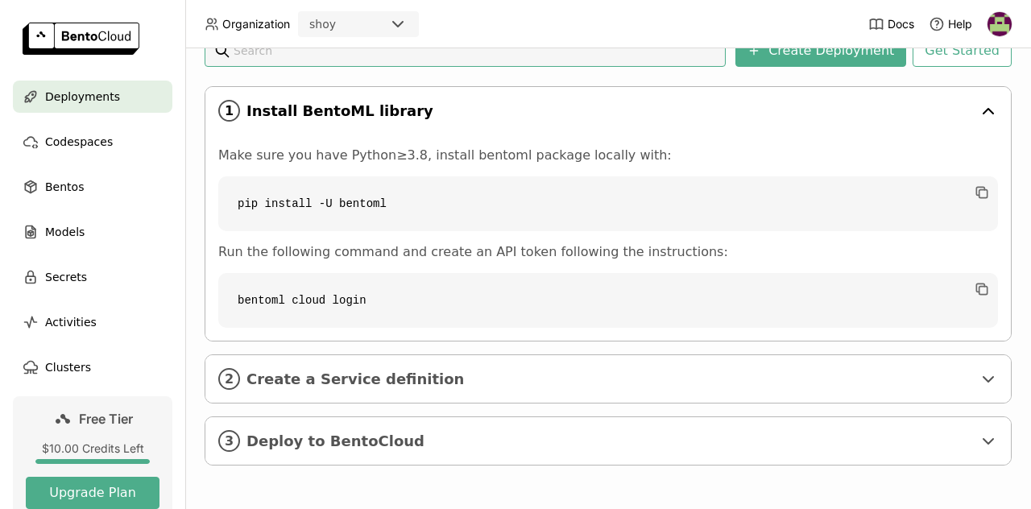
scroll to position [116, 10]
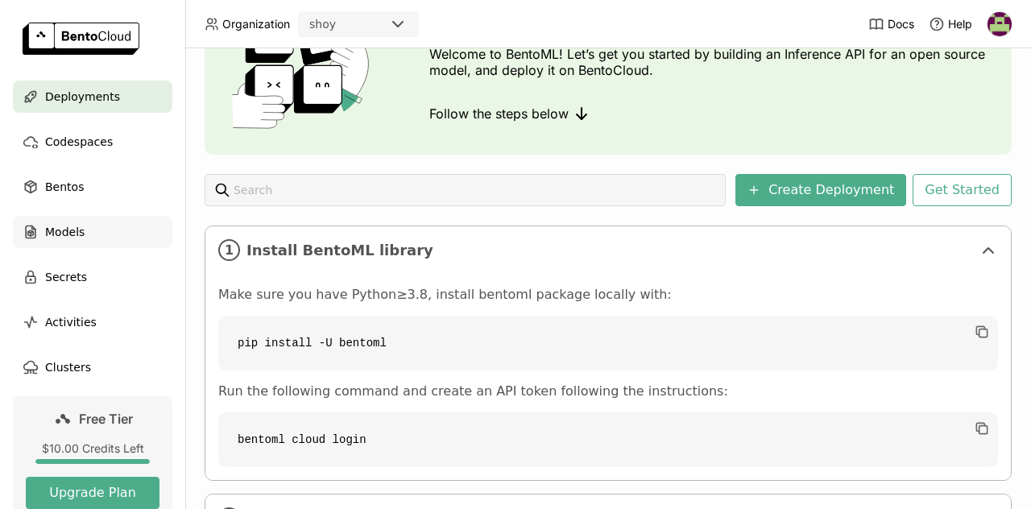
click at [87, 224] on div "Models" at bounding box center [93, 232] width 160 height 32
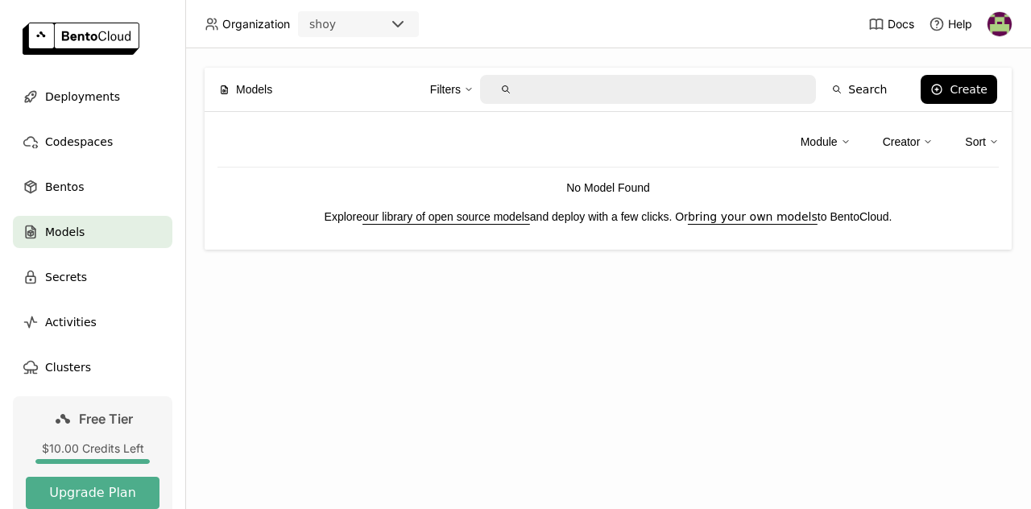
click at [483, 214] on link "our library of open source models" at bounding box center [447, 216] width 168 height 13
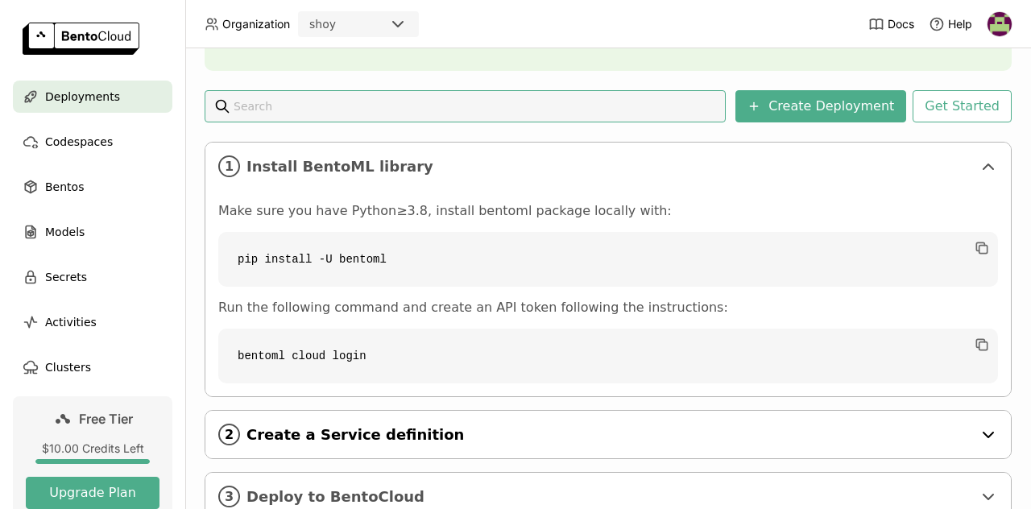
scroll to position [198, 0]
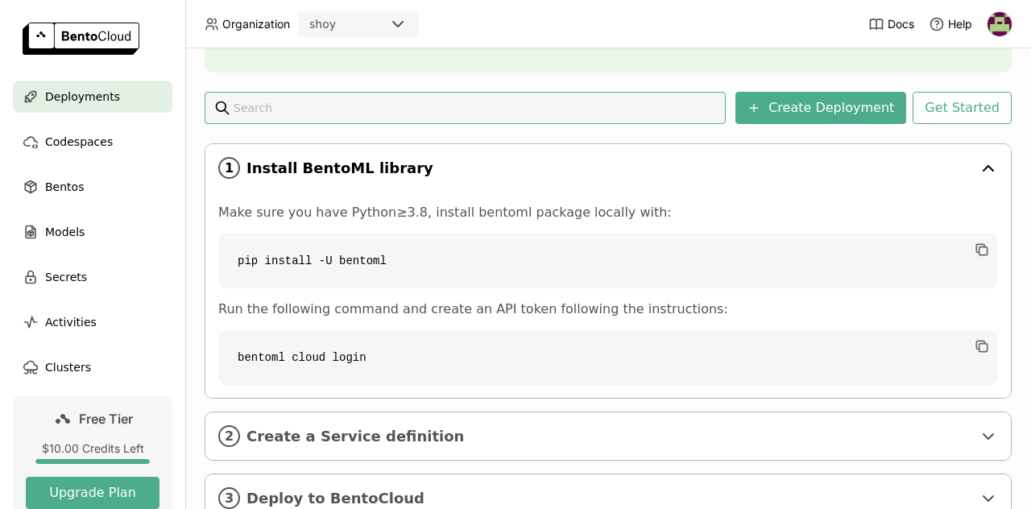
click at [984, 160] on icon at bounding box center [988, 168] width 19 height 19
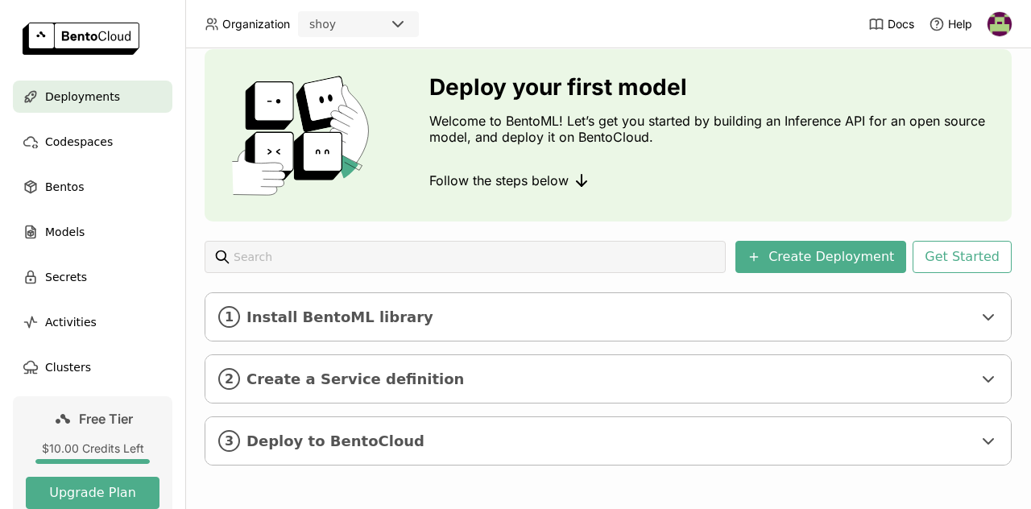
scroll to position [60, 0]
click at [952, 254] on button "Get Started" at bounding box center [962, 257] width 99 height 32
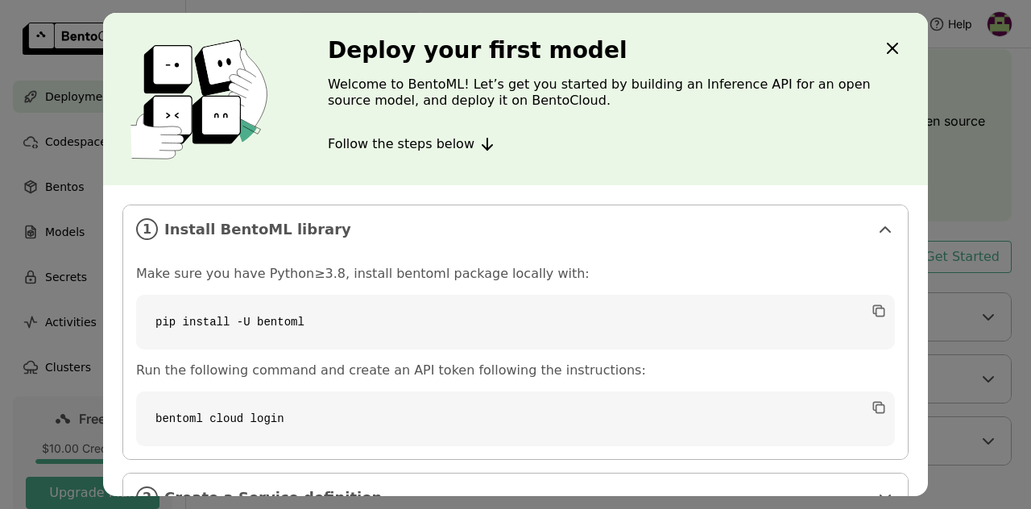
scroll to position [106, 0]
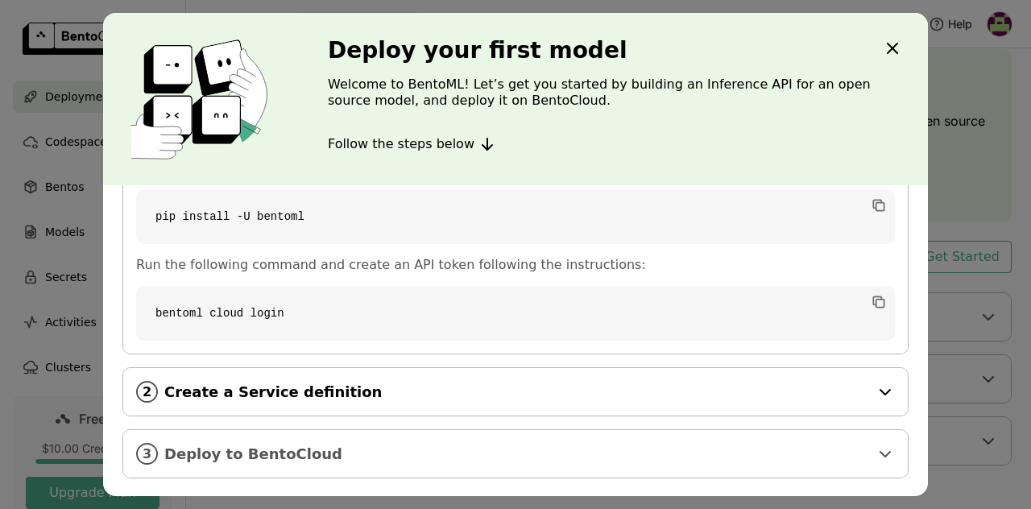
click at [520, 384] on span "Create a Service definition" at bounding box center [516, 393] width 705 height 18
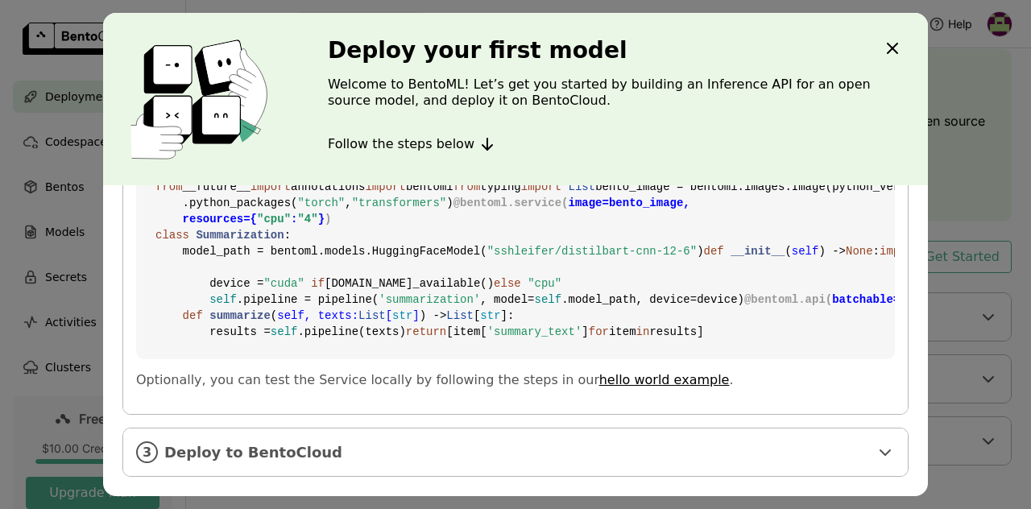
scroll to position [694, 0]
click at [446, 447] on span "Deploy to BentoCloud" at bounding box center [516, 453] width 705 height 18
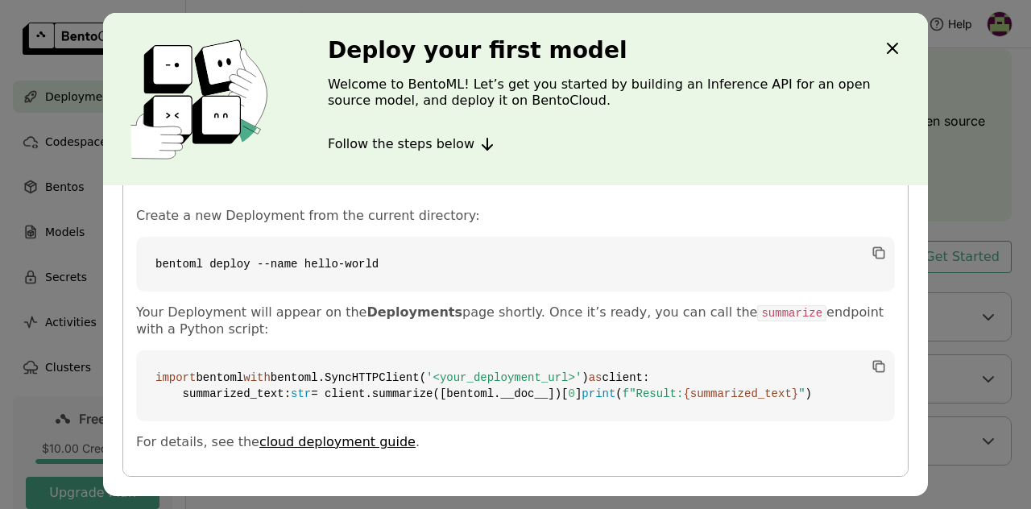
scroll to position [1024, 0]
click at [891, 45] on icon "Close" at bounding box center [892, 48] width 19 height 19
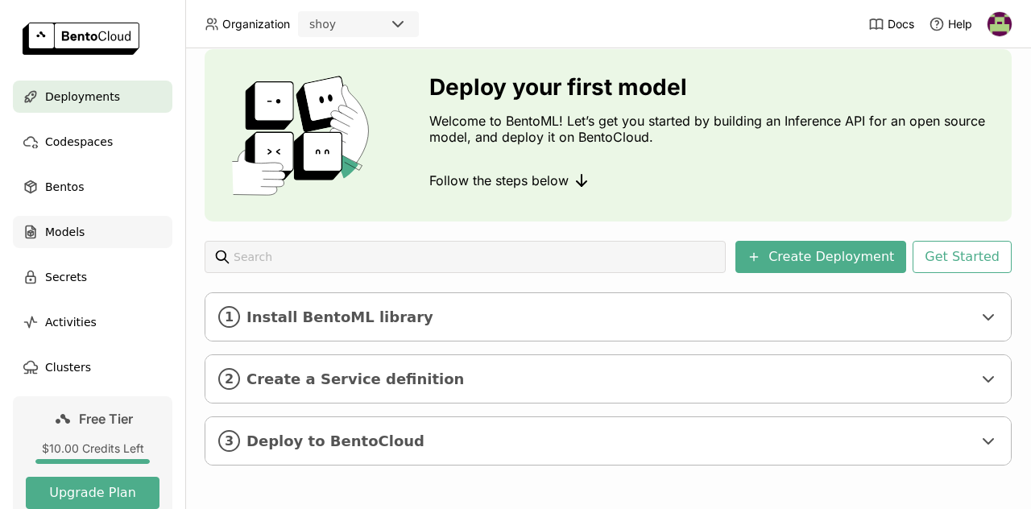
click at [101, 241] on div "Models" at bounding box center [93, 232] width 160 height 32
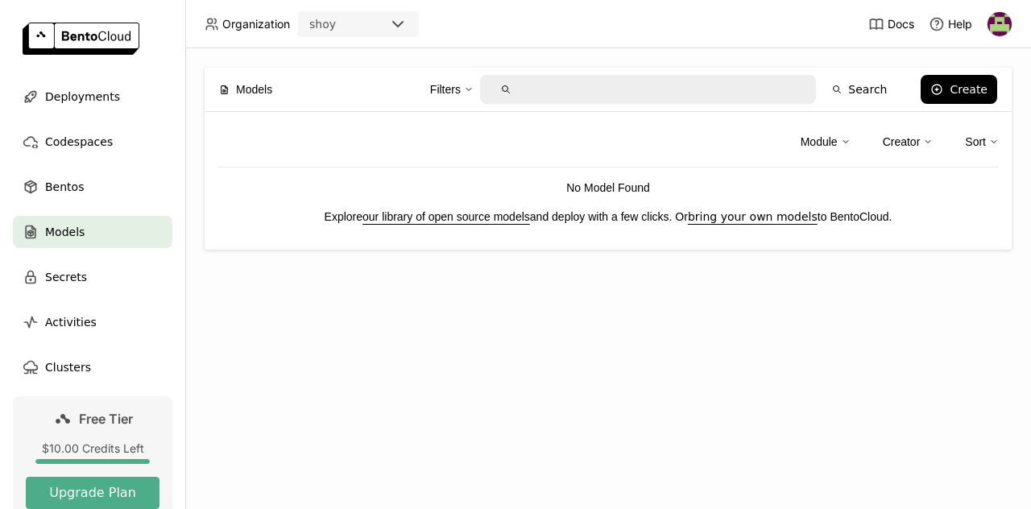
click at [472, 218] on link "our library of open source models" at bounding box center [447, 216] width 168 height 13
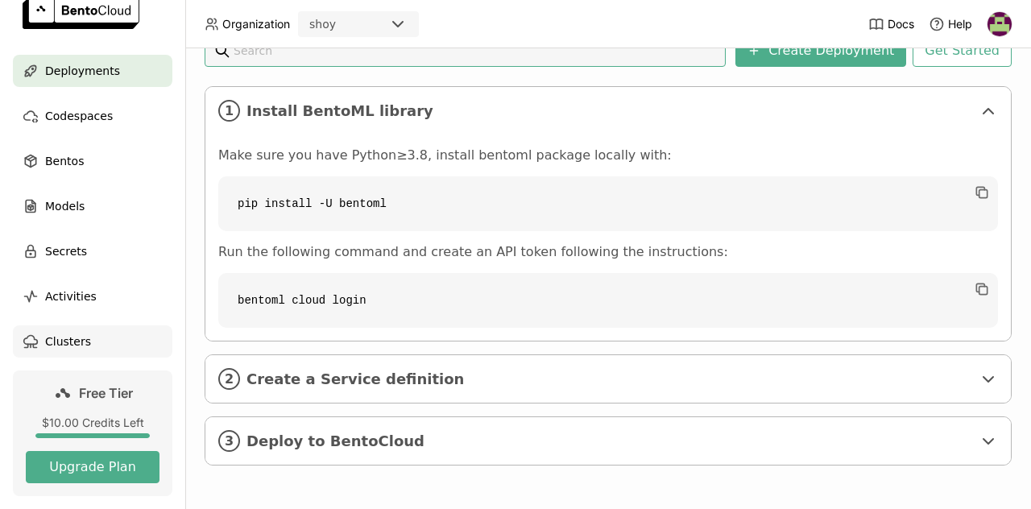
scroll to position [11, 0]
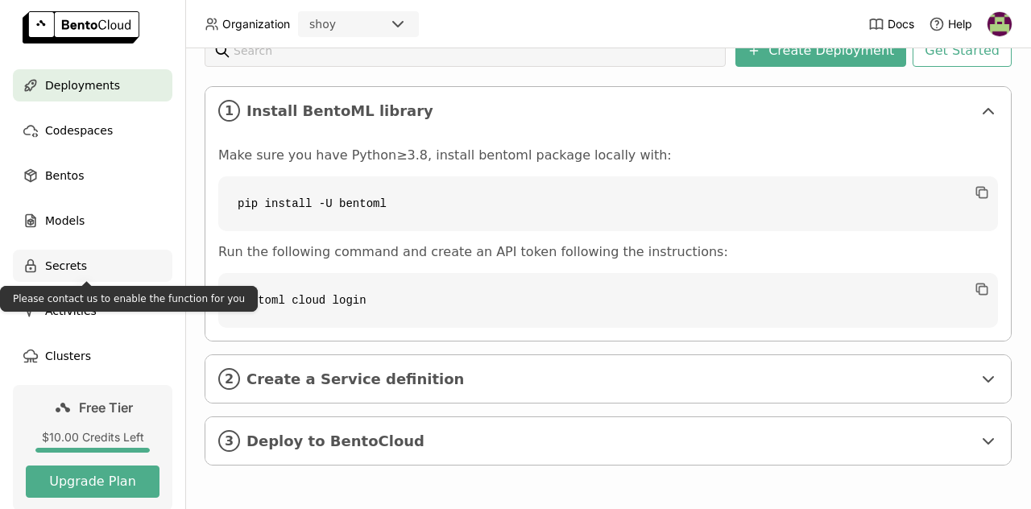
click at [102, 273] on div "Secrets" at bounding box center [93, 266] width 160 height 32
